Goal: Transaction & Acquisition: Purchase product/service

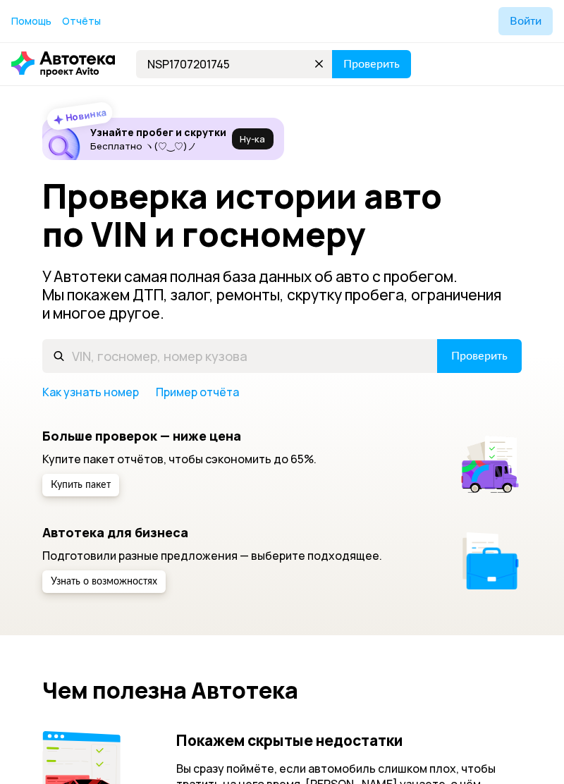
type input "NSP1707201745"
click at [368, 62] on span "Проверить" at bounding box center [371, 64] width 56 height 11
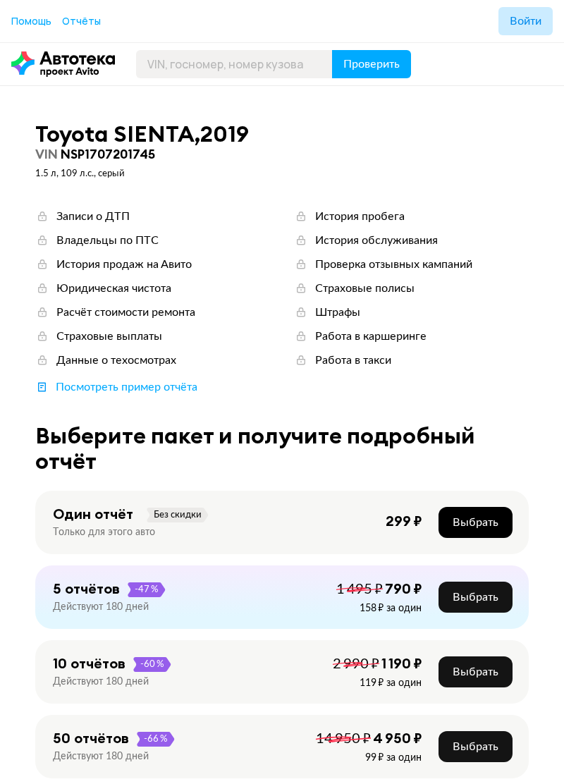
click at [477, 521] on span "Выбрать" at bounding box center [476, 522] width 46 height 11
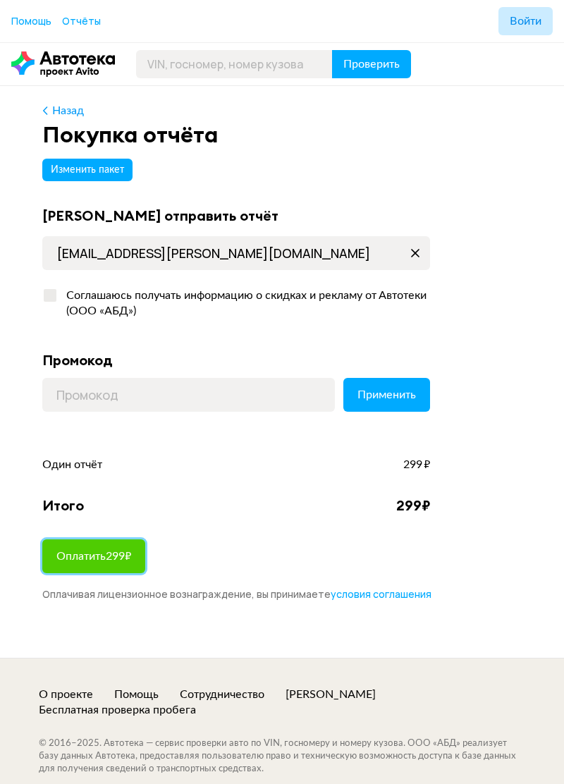
click at [91, 558] on span "Оплатить 299 ₽" at bounding box center [93, 556] width 75 height 11
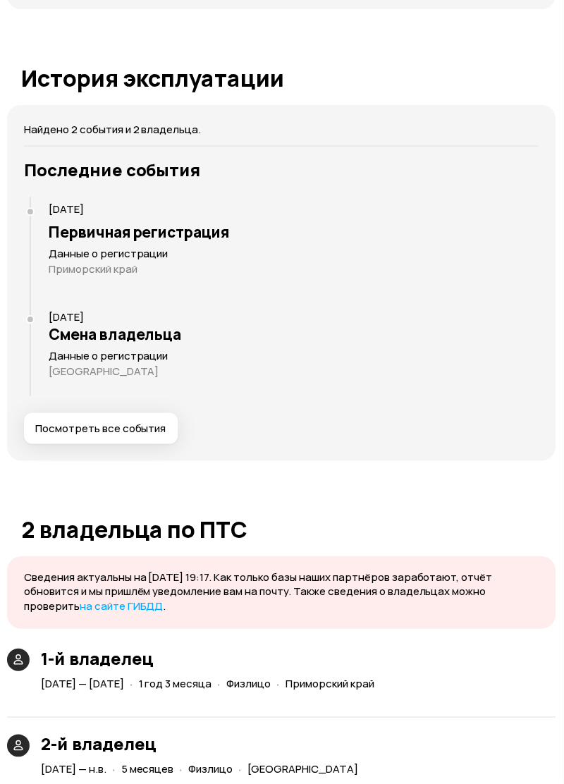
scroll to position [2251, 0]
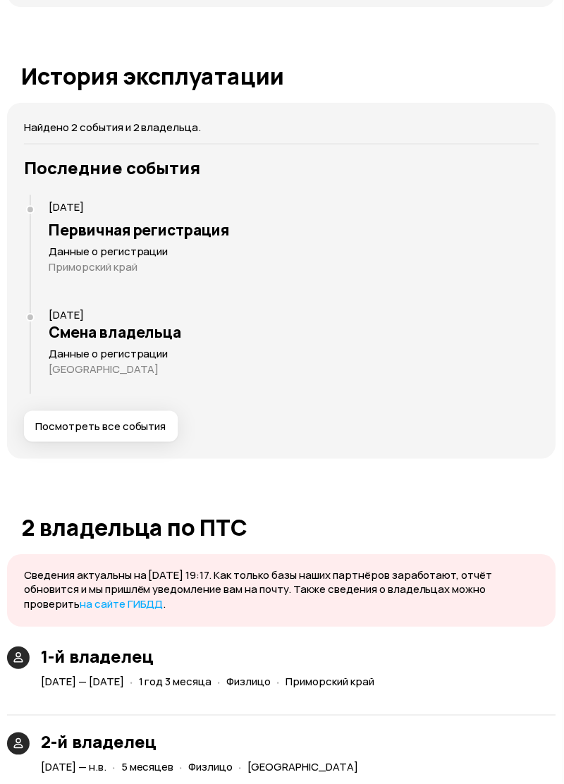
click at [86, 434] on span "Посмотреть все события" at bounding box center [100, 427] width 131 height 14
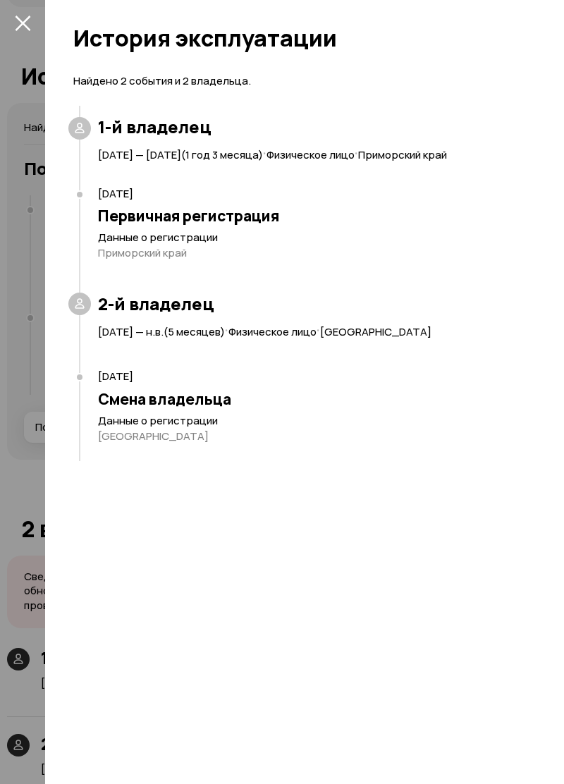
click at [20, 523] on div at bounding box center [282, 392] width 564 height 784
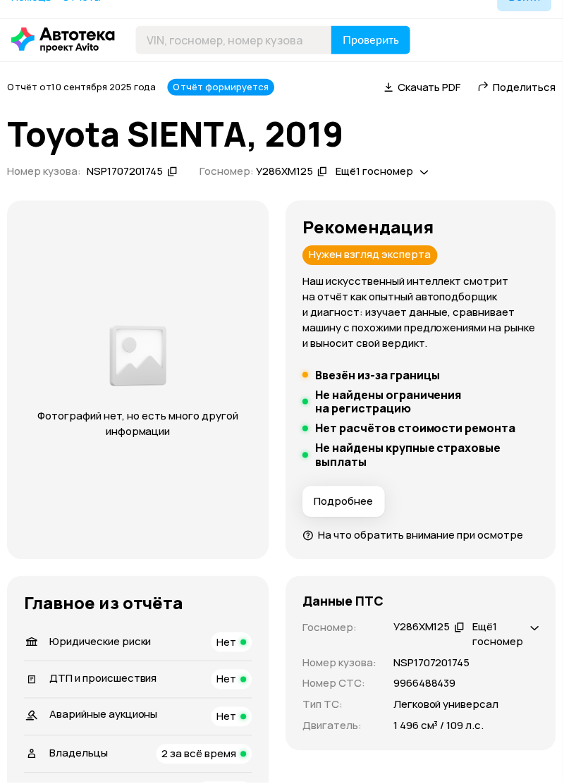
scroll to position [15, 0]
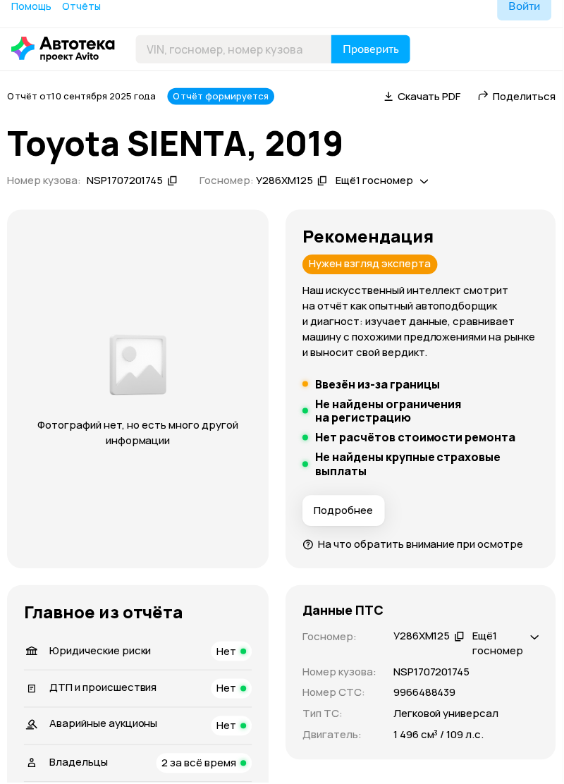
click at [393, 179] on span "Ещё 1 госномер" at bounding box center [375, 180] width 78 height 15
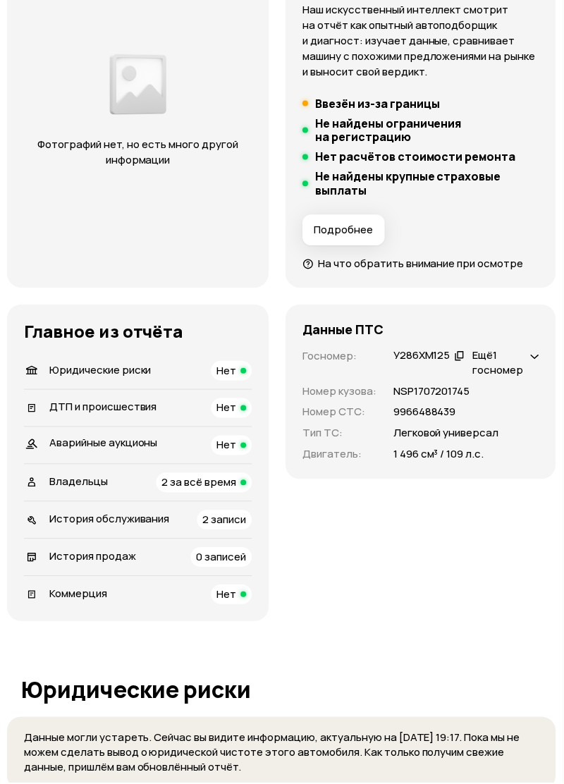
click at [96, 525] on span "История обслуживания" at bounding box center [109, 520] width 121 height 15
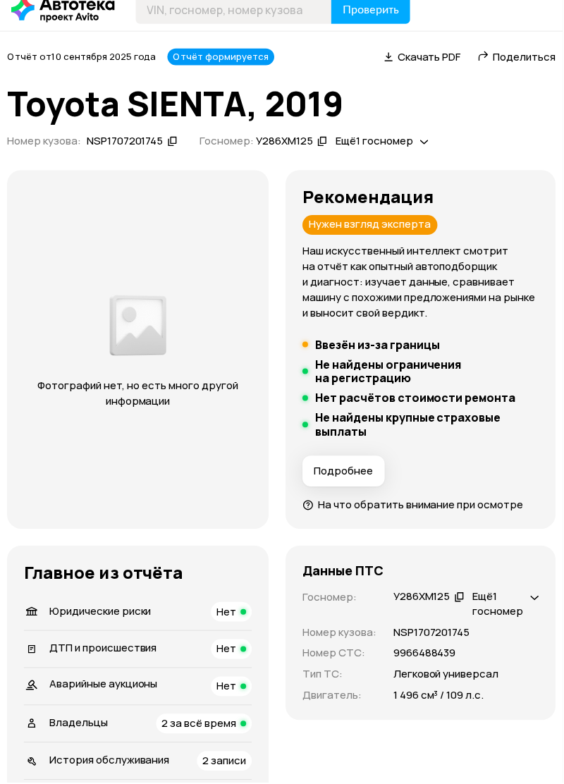
scroll to position [0, 0]
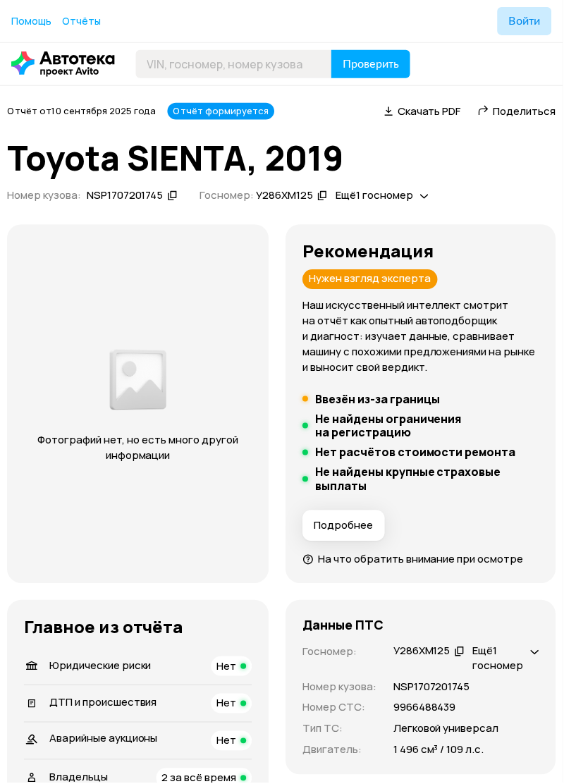
click at [520, 115] on span "Поделиться" at bounding box center [525, 111] width 63 height 15
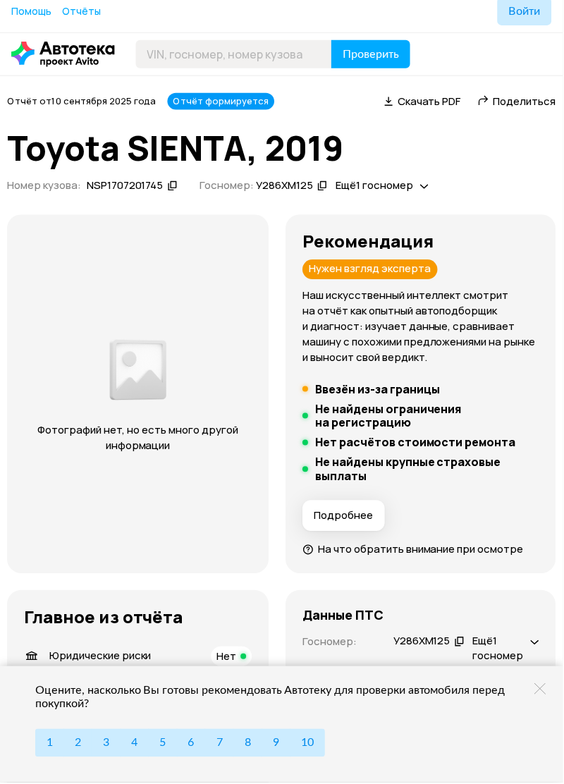
scroll to position [11, 0]
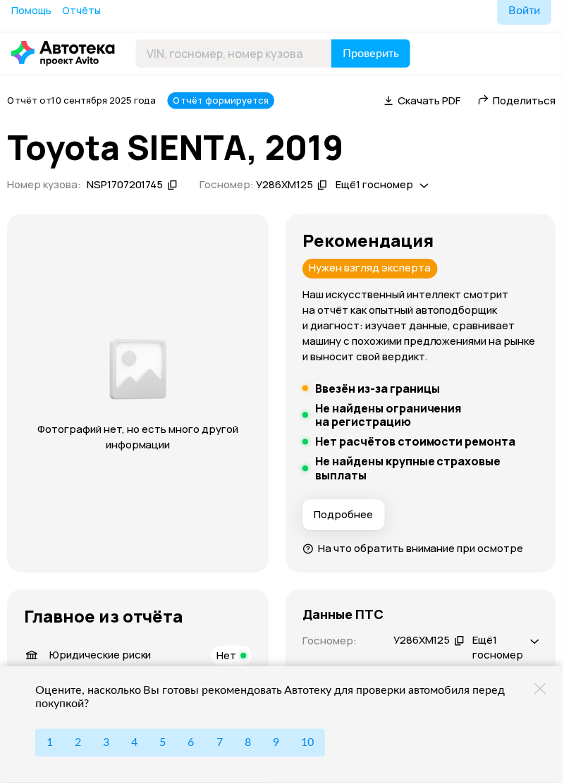
click at [456, 640] on icon at bounding box center [461, 642] width 10 height 14
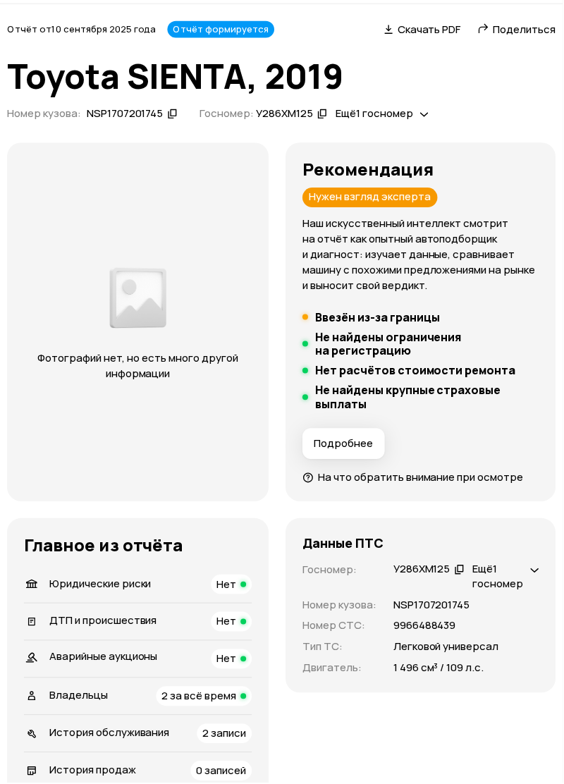
scroll to position [124, 0]
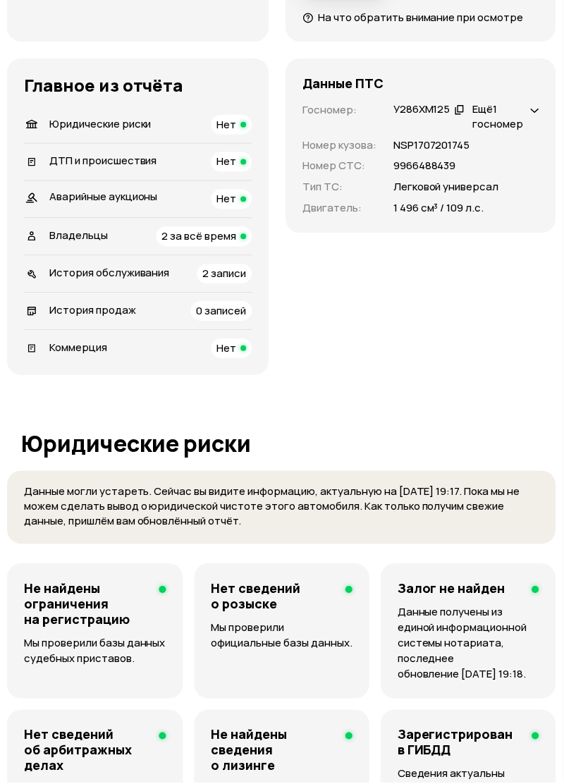
scroll to position [536, 0]
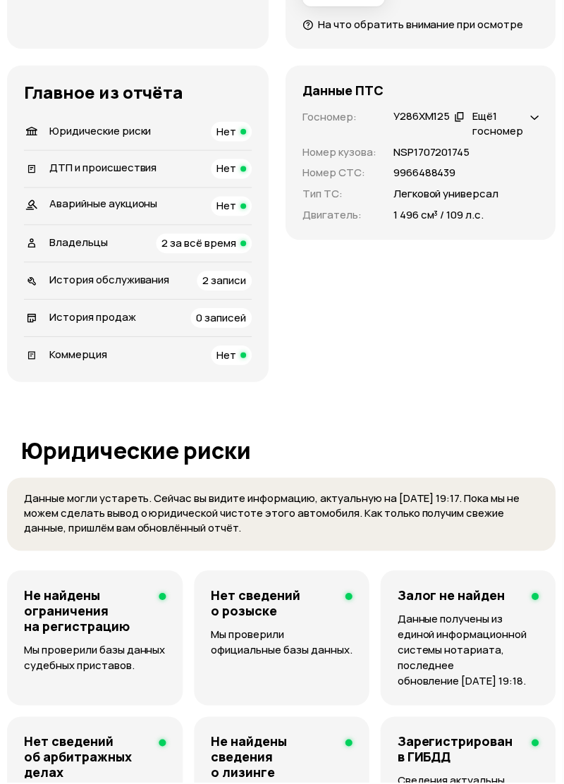
click at [77, 276] on span "История обслуживания" at bounding box center [109, 280] width 121 height 15
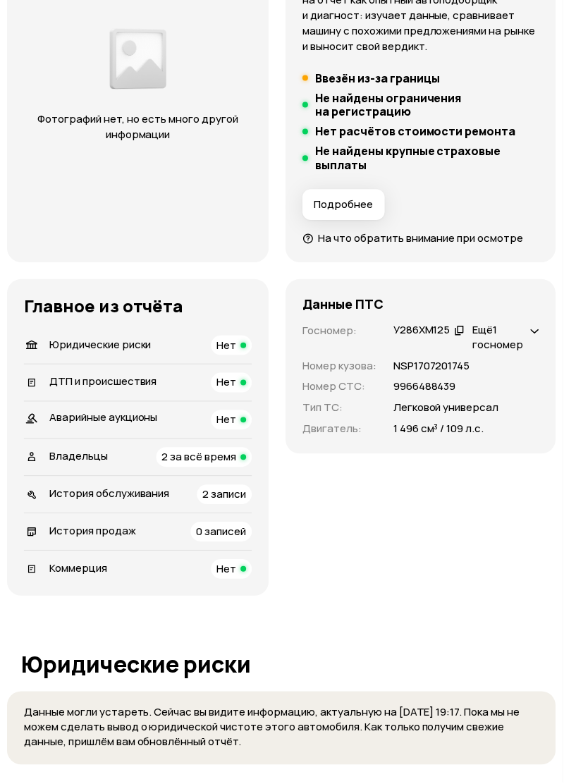
scroll to position [317, 0]
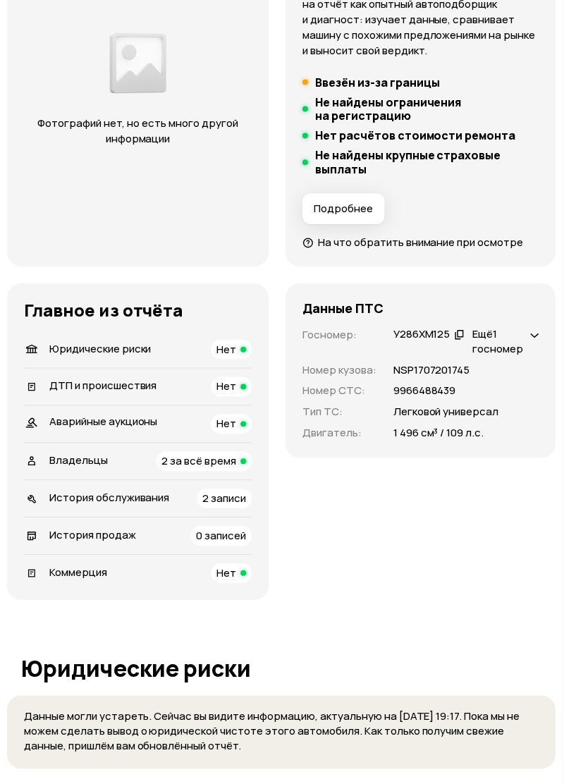
click at [457, 338] on icon at bounding box center [461, 335] width 10 height 14
click at [535, 338] on icon at bounding box center [536, 335] width 8 height 14
click at [537, 369] on icon at bounding box center [541, 367] width 10 height 14
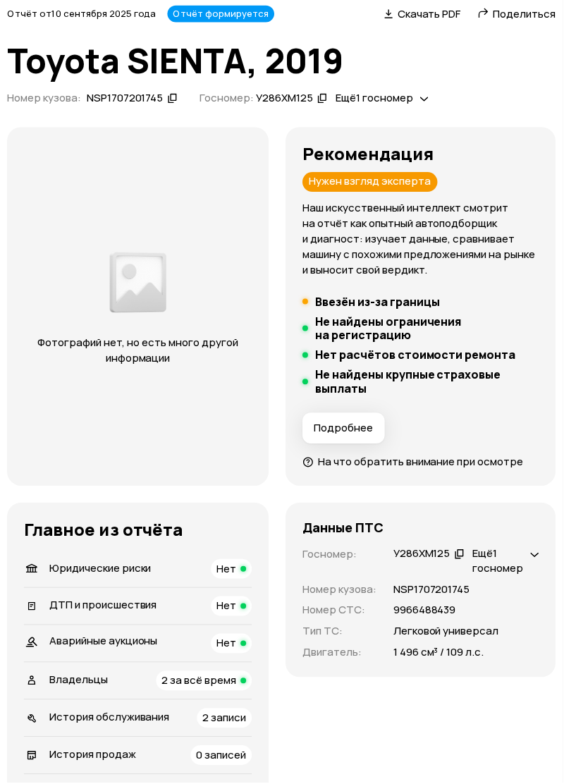
scroll to position [0, 0]
